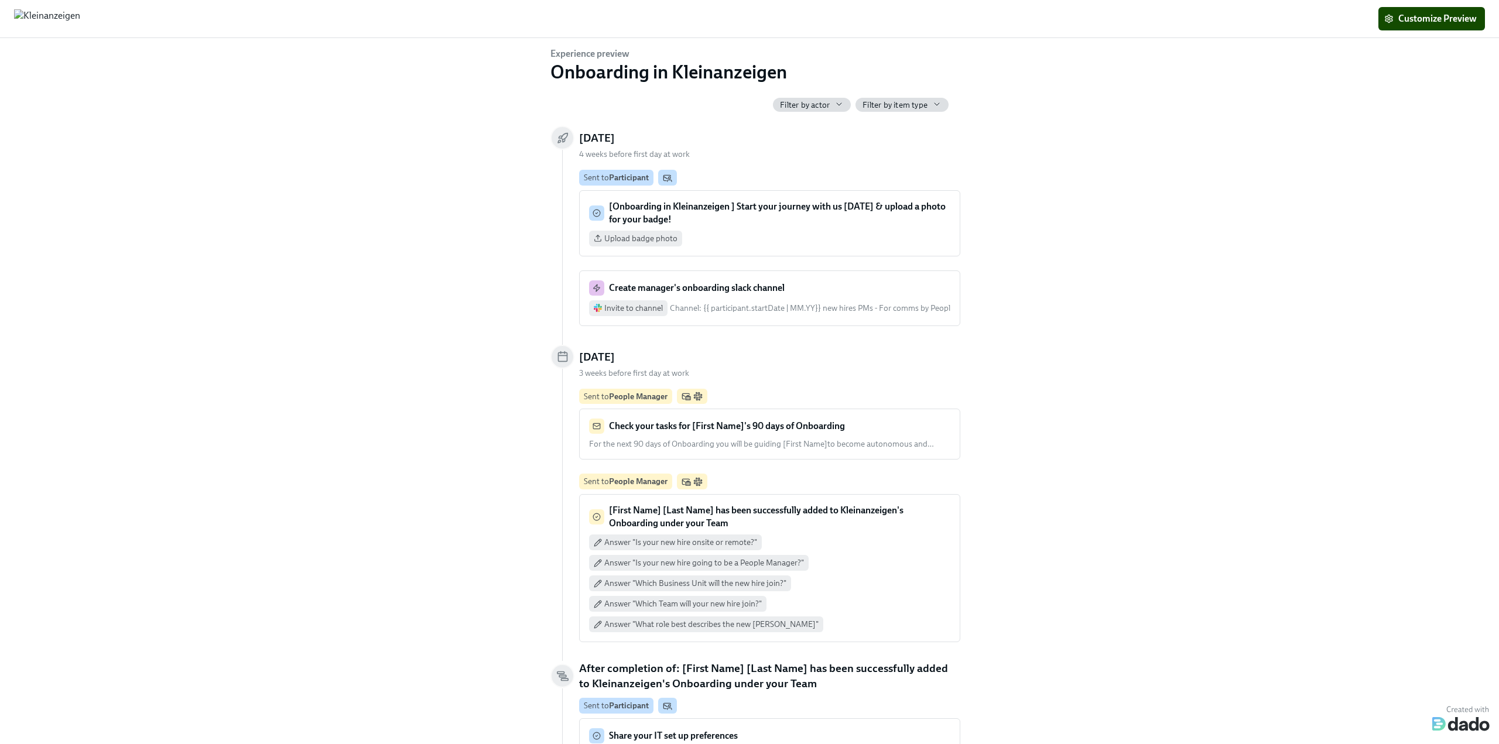
click at [1018, 153] on div "Experience preview Onboarding in Kleinanzeigen Filter by actor Filter by item t…" at bounding box center [749, 388] width 1461 height 683
click at [1416, 18] on span "Customize Preview" at bounding box center [1431, 19] width 90 height 12
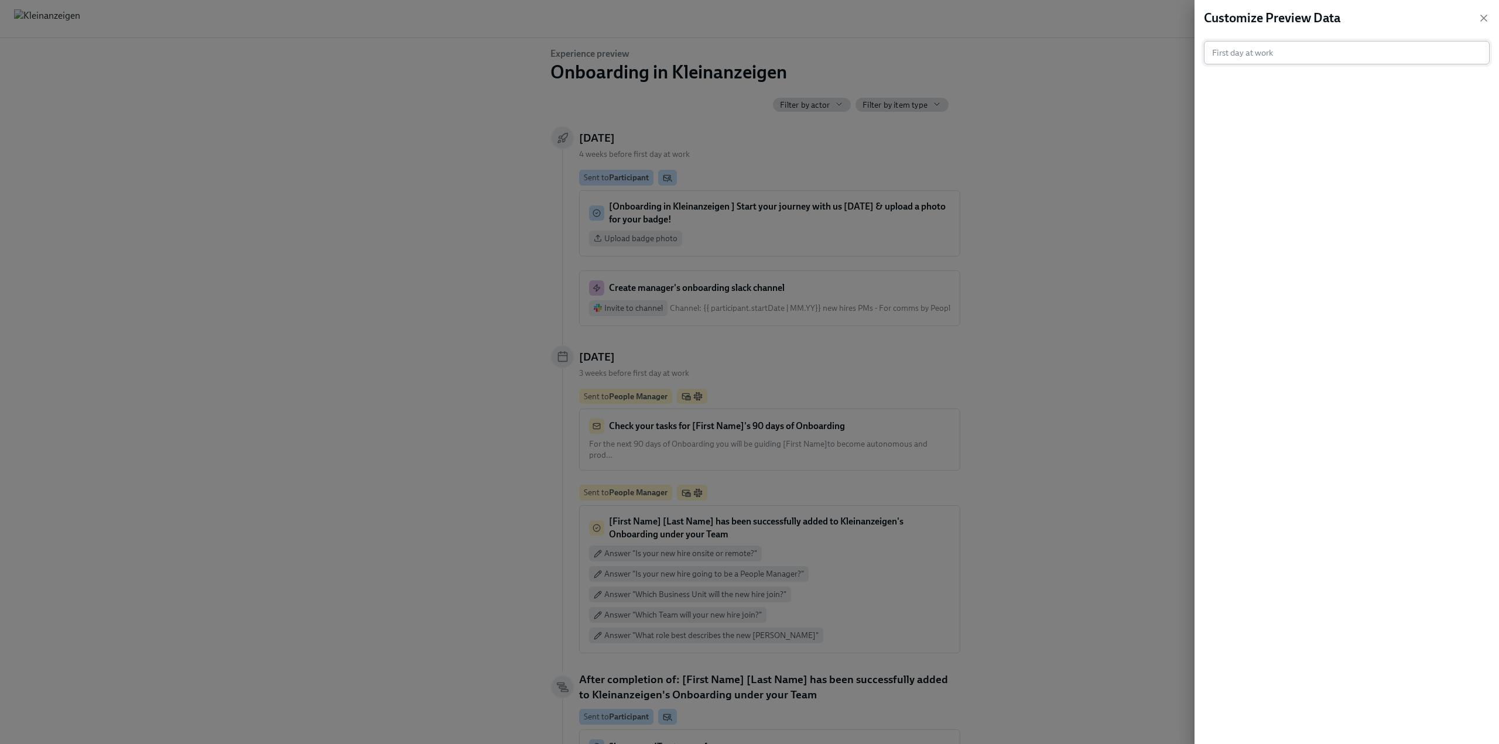
click at [1249, 58] on input "text" at bounding box center [1341, 52] width 274 height 23
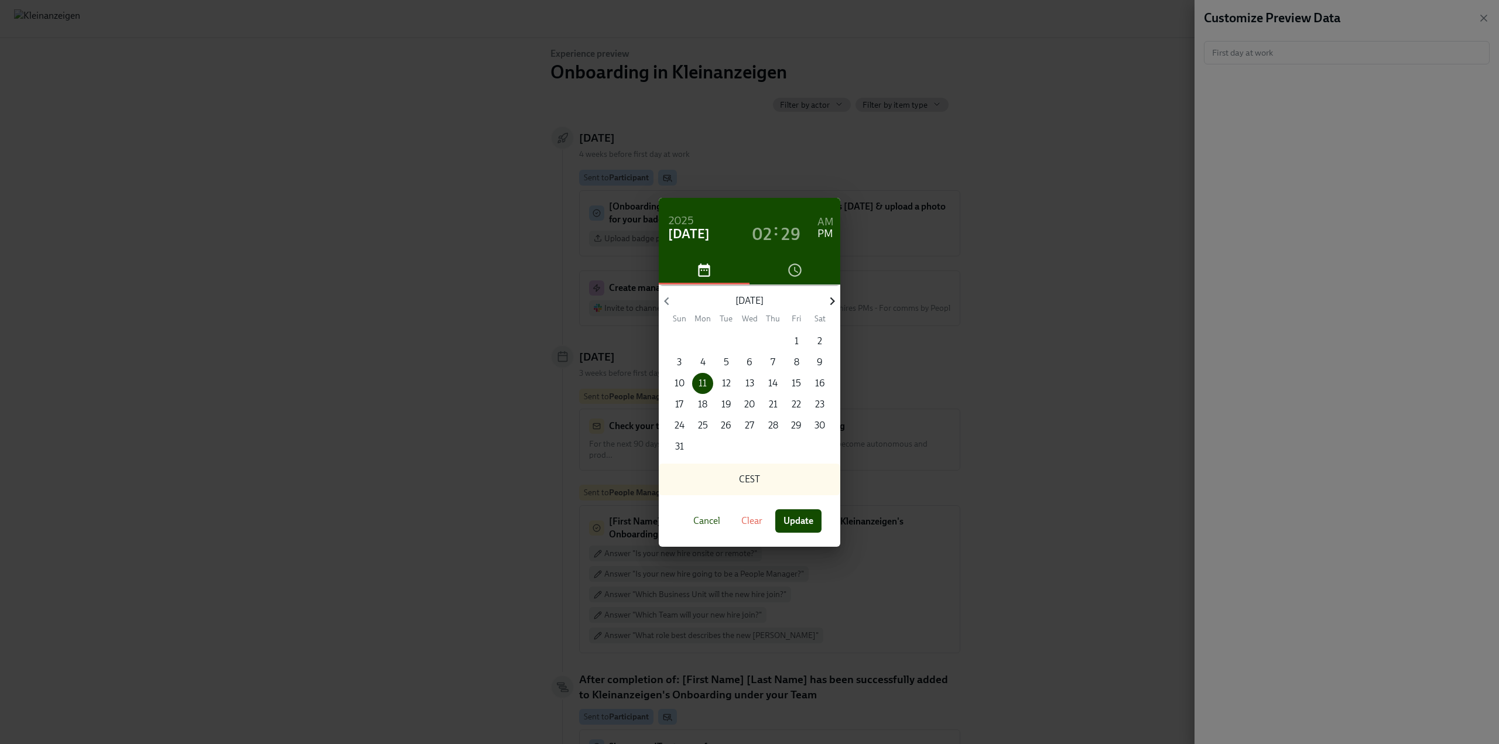
click at [827, 299] on icon "button" at bounding box center [832, 301] width 16 height 16
click at [699, 341] on span "1" at bounding box center [702, 341] width 21 height 13
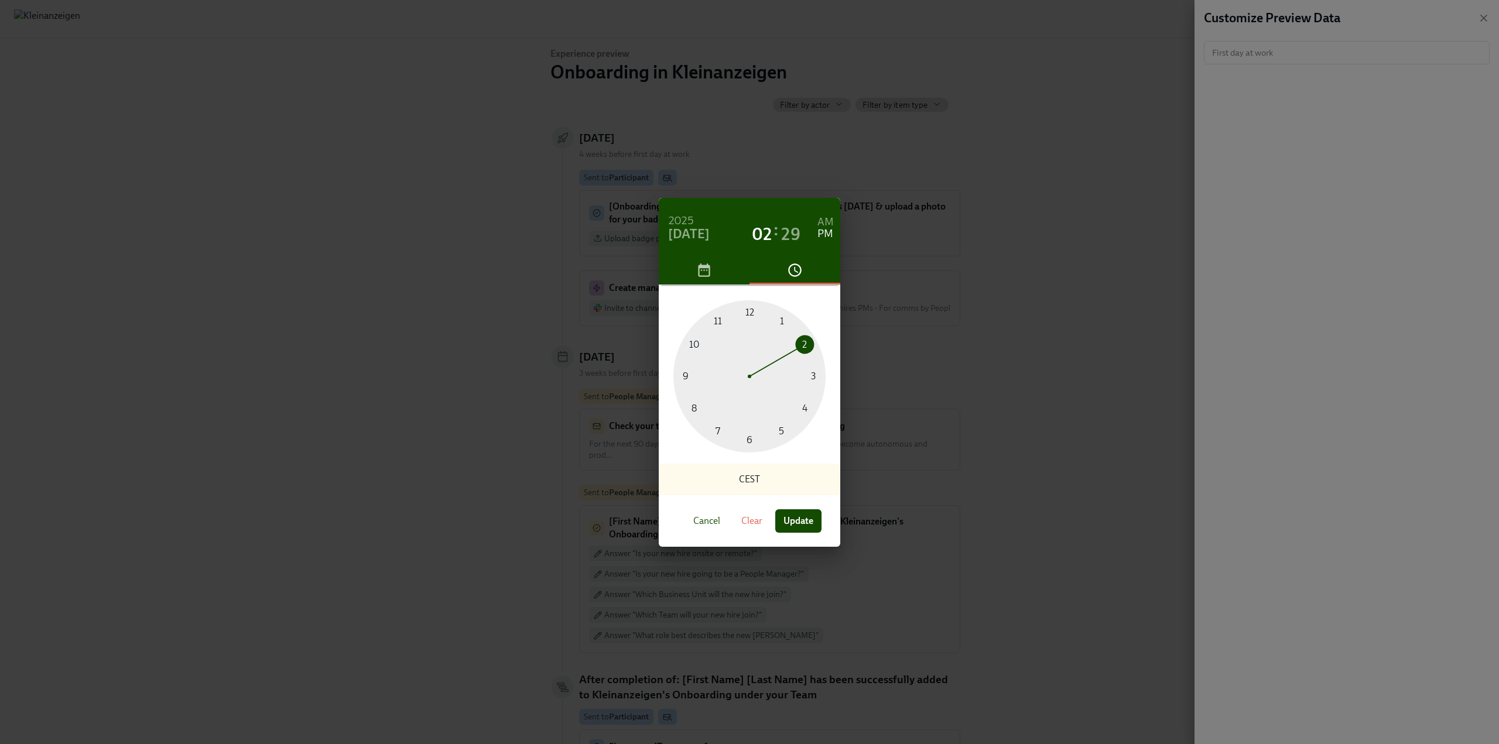
click at [682, 375] on div at bounding box center [749, 376] width 152 height 152
click at [749, 311] on div at bounding box center [749, 376] width 152 height 152
click at [823, 218] on h6 "AM" at bounding box center [825, 222] width 16 height 19
click at [786, 519] on span "Update" at bounding box center [798, 521] width 30 height 12
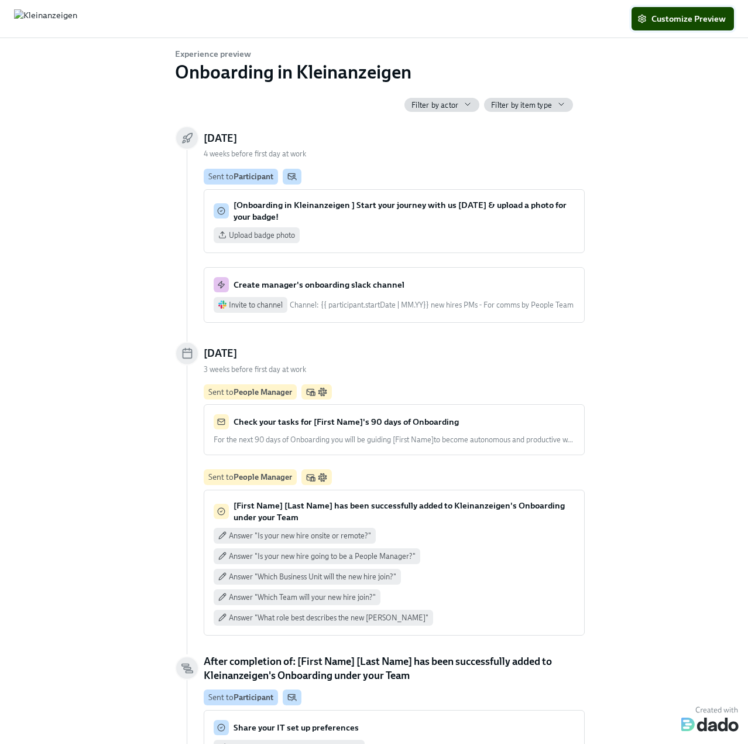
click at [691, 28] on button "Customize Preview" at bounding box center [683, 18] width 102 height 23
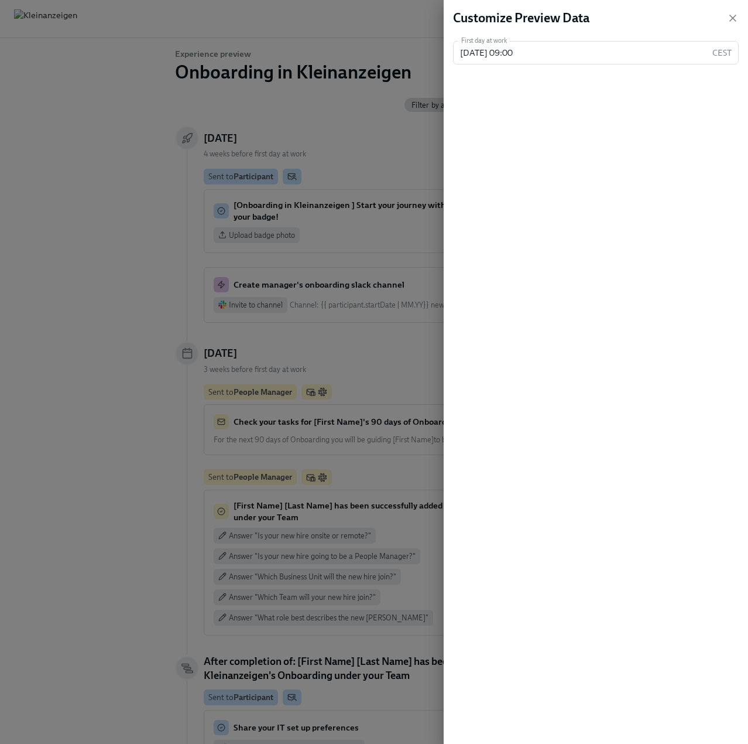
click at [411, 79] on div at bounding box center [374, 372] width 748 height 744
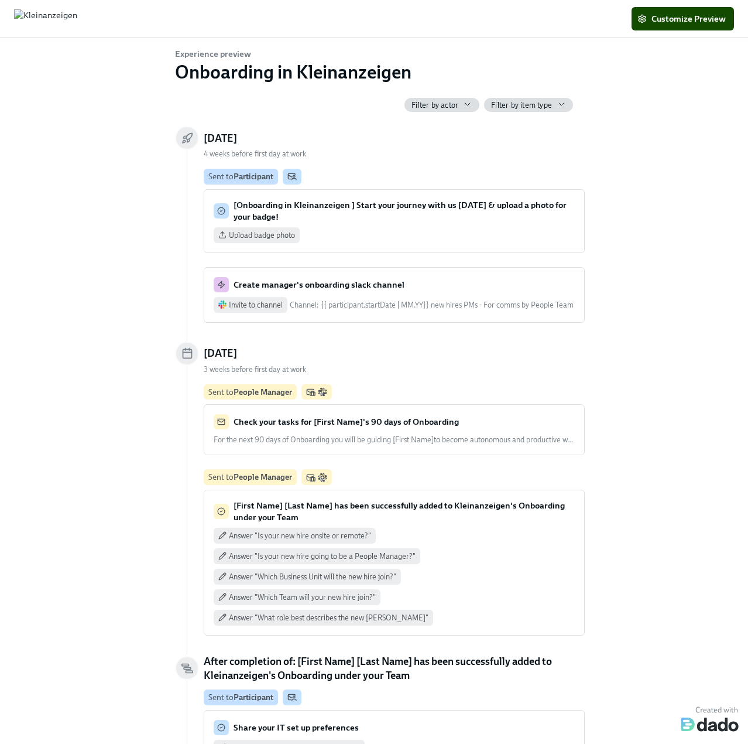
click at [443, 104] on span "Filter by actor" at bounding box center [435, 105] width 47 height 11
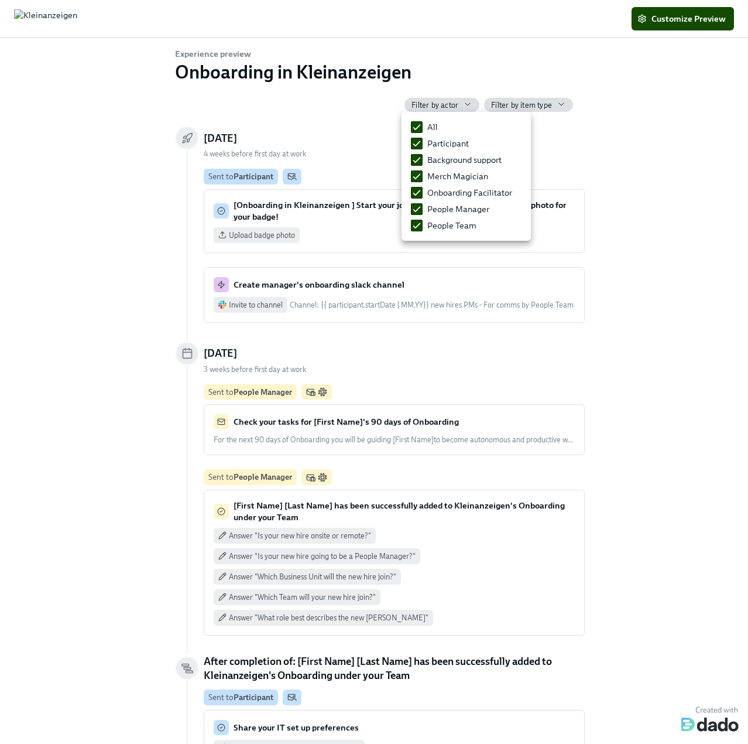
click at [465, 77] on div at bounding box center [374, 372] width 748 height 744
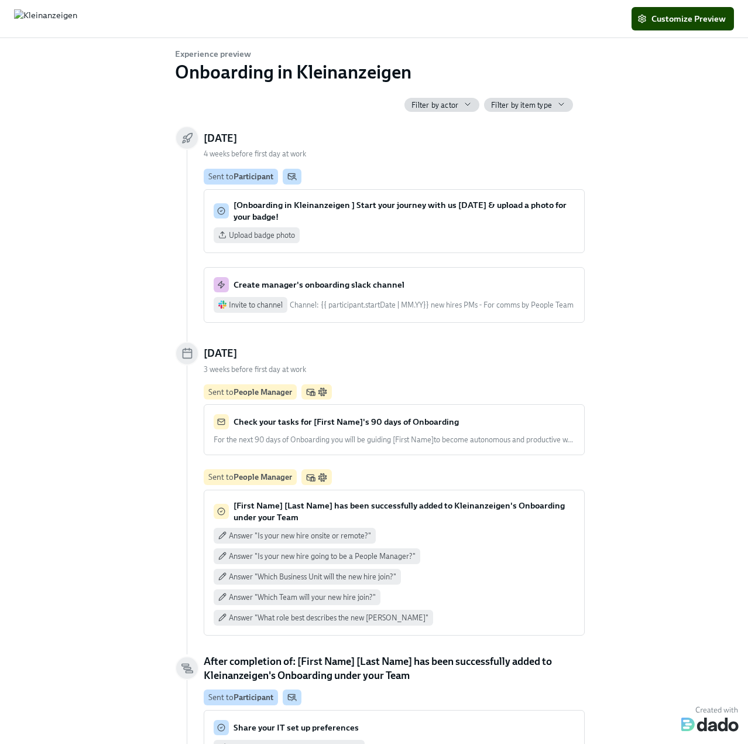
click at [501, 101] on span "Filter by item type" at bounding box center [521, 105] width 61 height 11
click at [499, 74] on div at bounding box center [374, 372] width 748 height 744
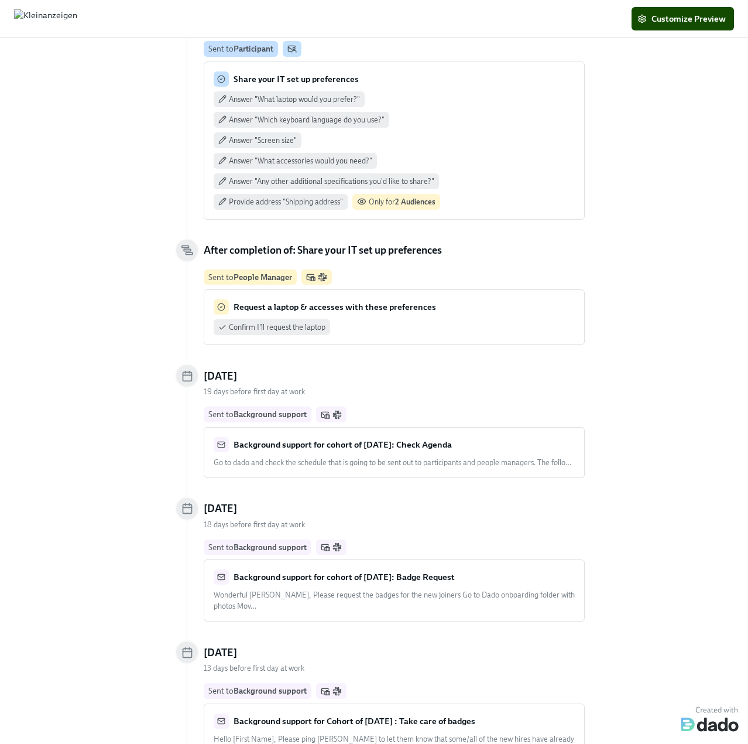
scroll to position [644, 0]
